Goal: Use online tool/utility: Utilize a website feature to perform a specific function

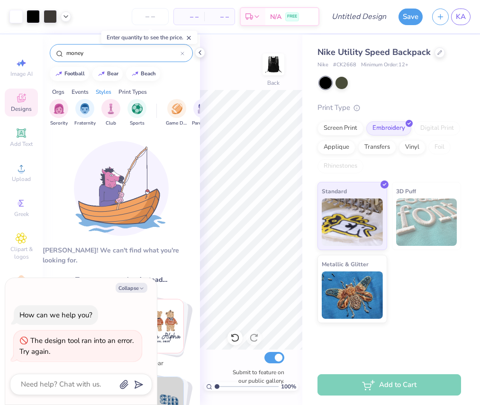
scroll to position [347, 0]
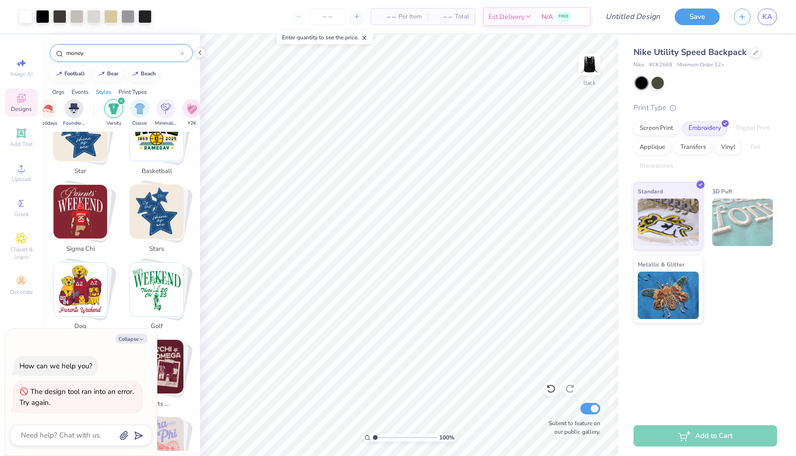
click at [199, 51] on icon at bounding box center [200, 53] width 8 height 8
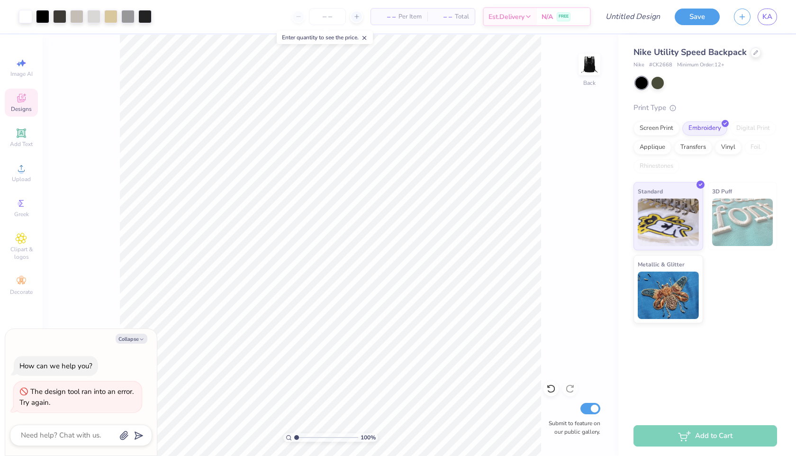
scroll to position [401, 0]
click at [24, 86] on div "Image AI Designs Add Text Upload Greek Clipart & logos Decorate" at bounding box center [21, 177] width 33 height 246
click at [18, 70] on div "Image AI" at bounding box center [21, 68] width 33 height 28
type textarea "x"
select select "4"
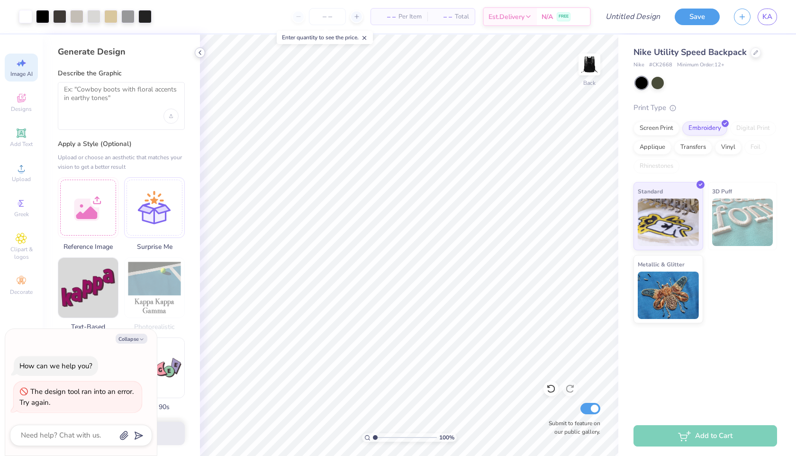
click at [202, 54] on icon at bounding box center [200, 53] width 8 height 8
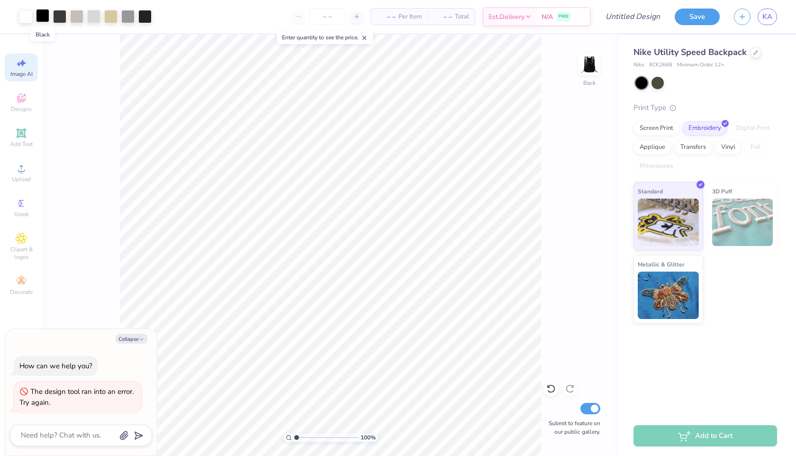
click at [48, 10] on div at bounding box center [42, 15] width 13 height 13
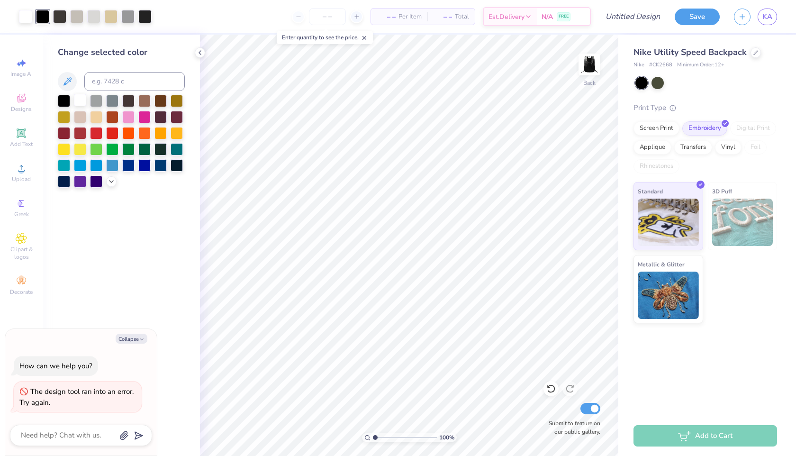
click at [80, 102] on div at bounding box center [80, 100] width 12 height 12
drag, startPoint x: 58, startPoint y: 101, endPoint x: 65, endPoint y: 70, distance: 31.6
click at [58, 101] on div at bounding box center [64, 101] width 12 height 12
click at [41, 16] on div at bounding box center [42, 15] width 13 height 13
click at [128, 111] on div at bounding box center [128, 116] width 12 height 12
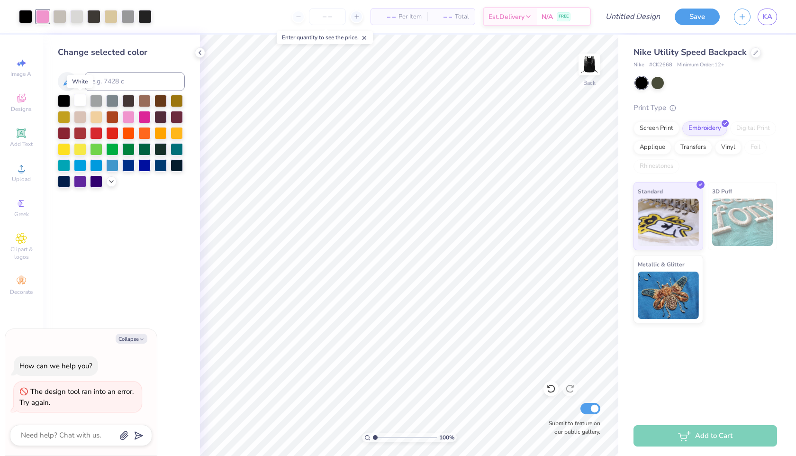
click at [76, 97] on div at bounding box center [80, 100] width 12 height 12
click at [66, 99] on div at bounding box center [64, 100] width 12 height 12
click at [63, 99] on div at bounding box center [64, 100] width 12 height 12
click at [86, 97] on div at bounding box center [80, 100] width 12 height 12
click at [65, 96] on div at bounding box center [64, 100] width 12 height 12
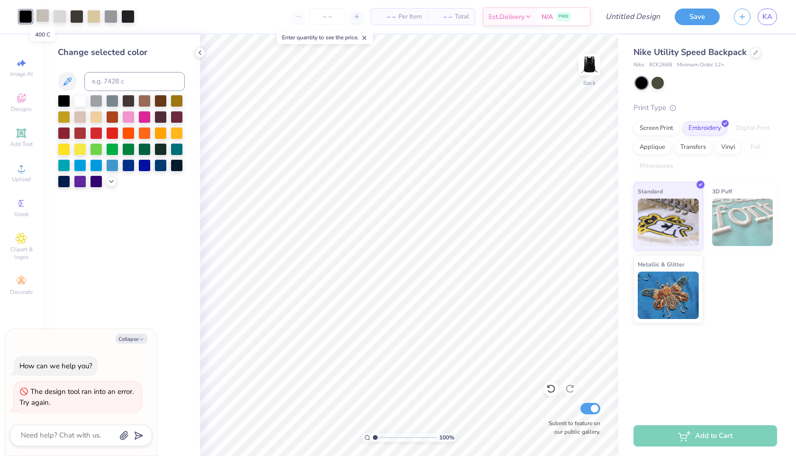
click at [41, 14] on div at bounding box center [42, 15] width 13 height 13
click at [92, 133] on div at bounding box center [96, 132] width 12 height 12
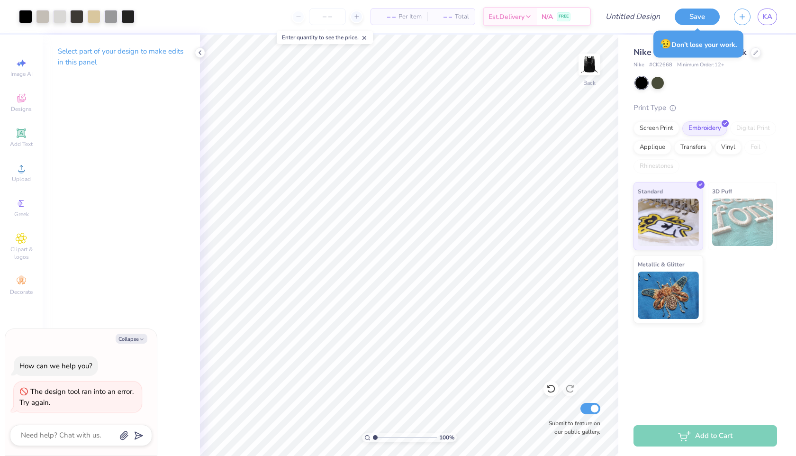
type textarea "x"
